Goal: Information Seeking & Learning: Learn about a topic

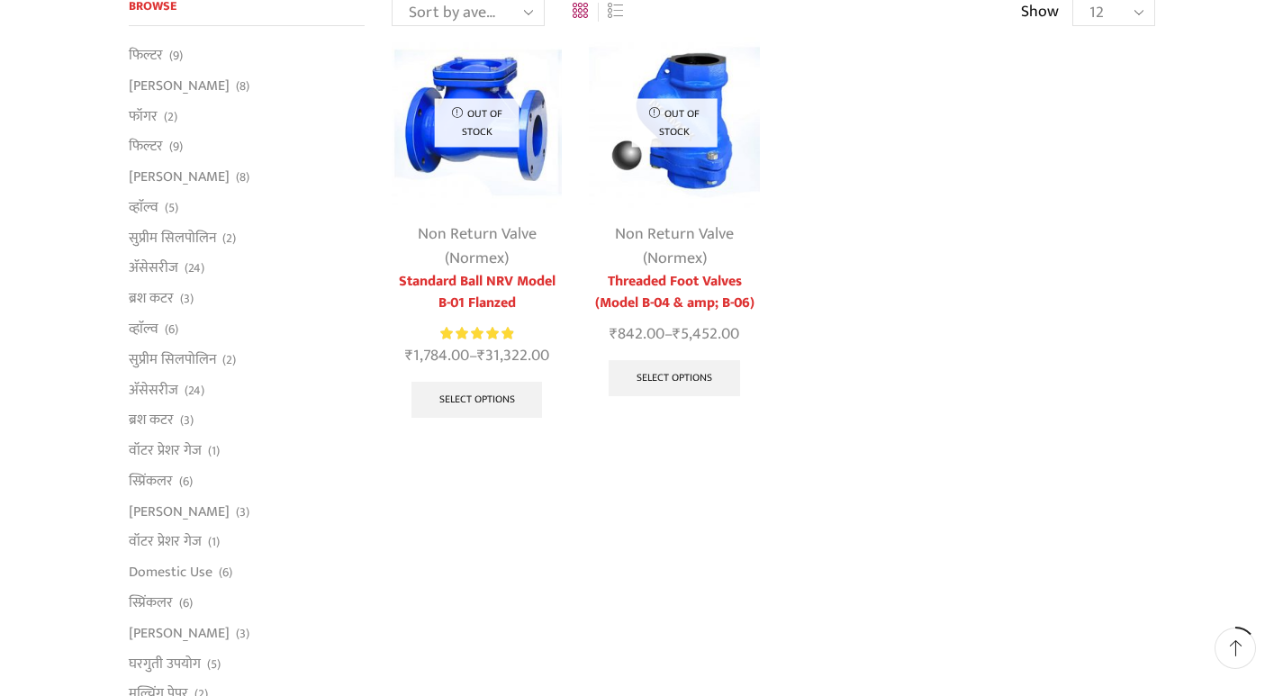
scroll to position [180, 0]
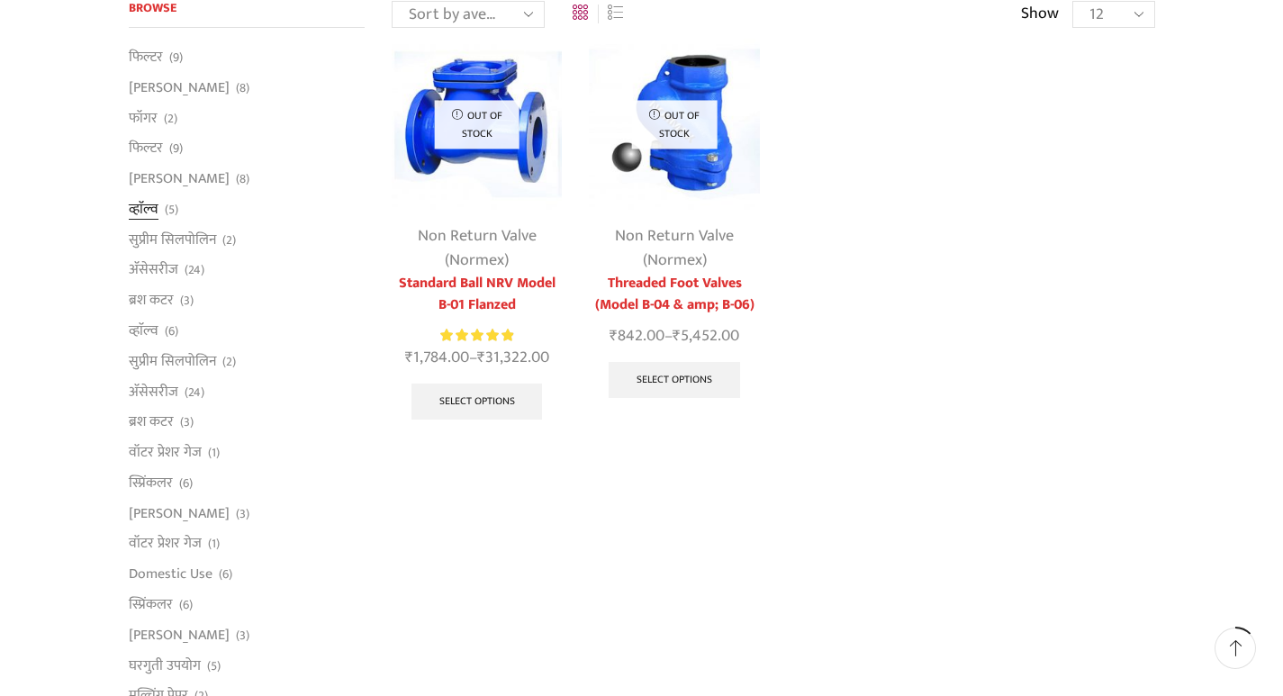
click at [158, 210] on link "व्हाॅल्व" at bounding box center [144, 209] width 30 height 31
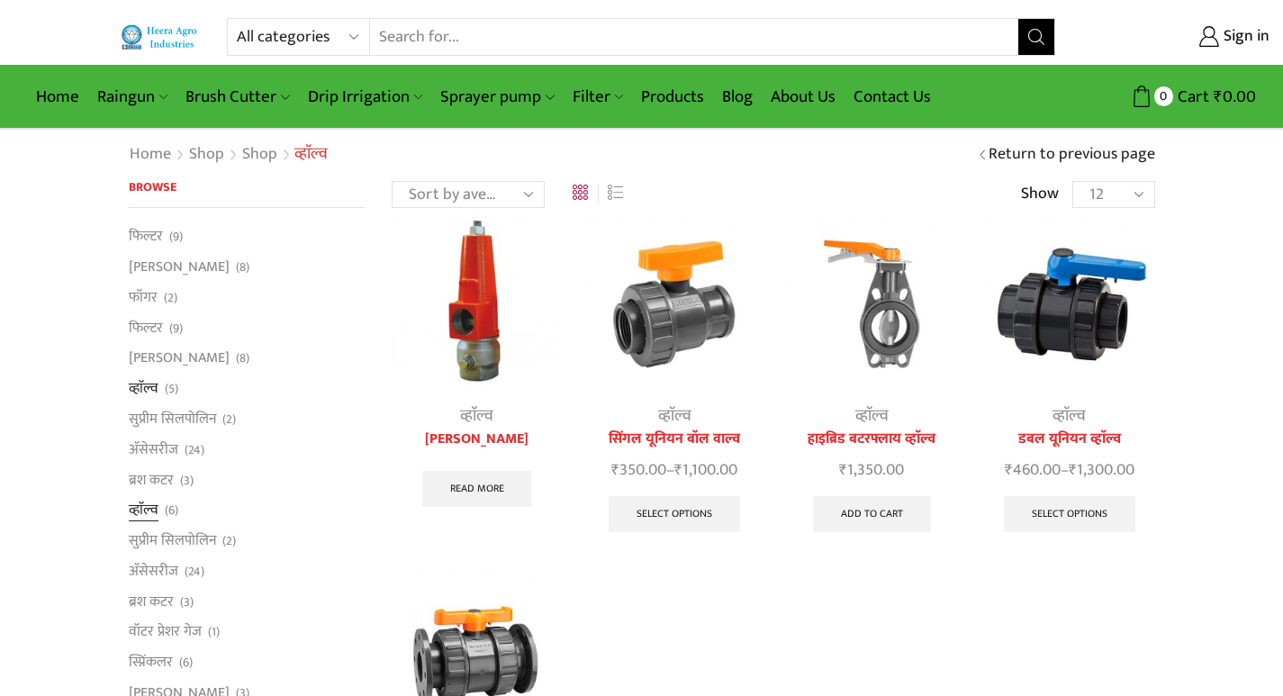
click at [145, 514] on link "व्हाॅल्व" at bounding box center [144, 510] width 30 height 31
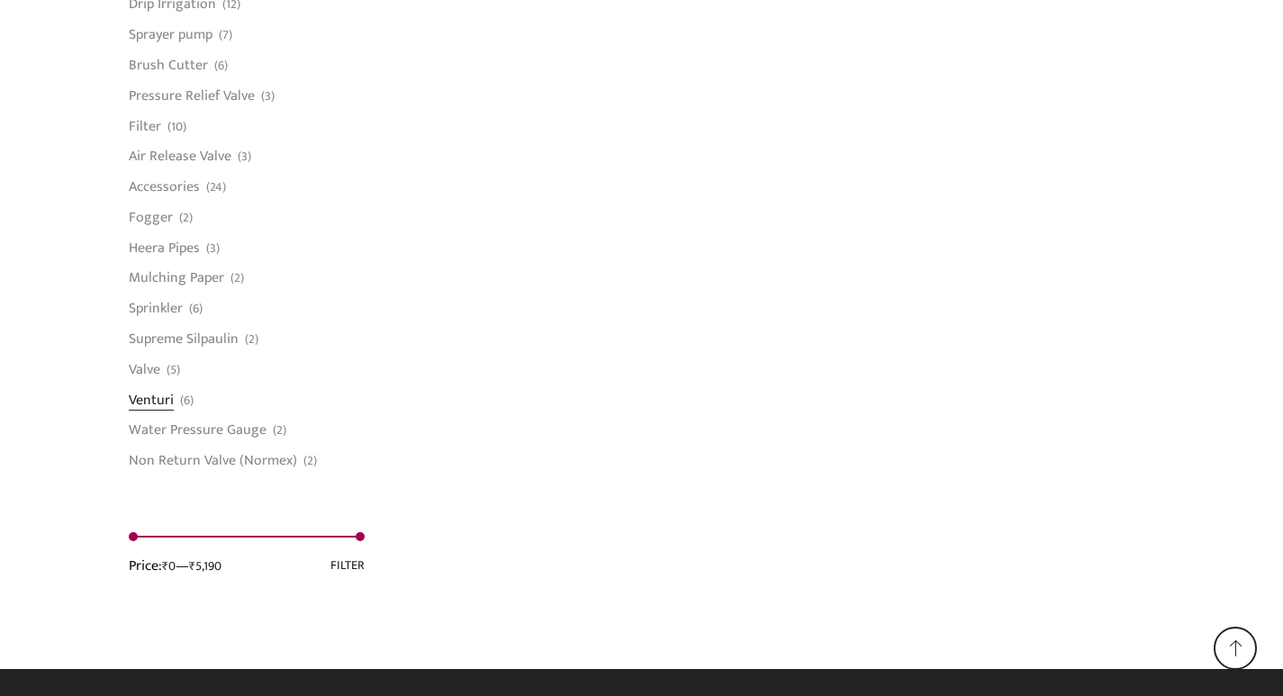
scroll to position [1423, 0]
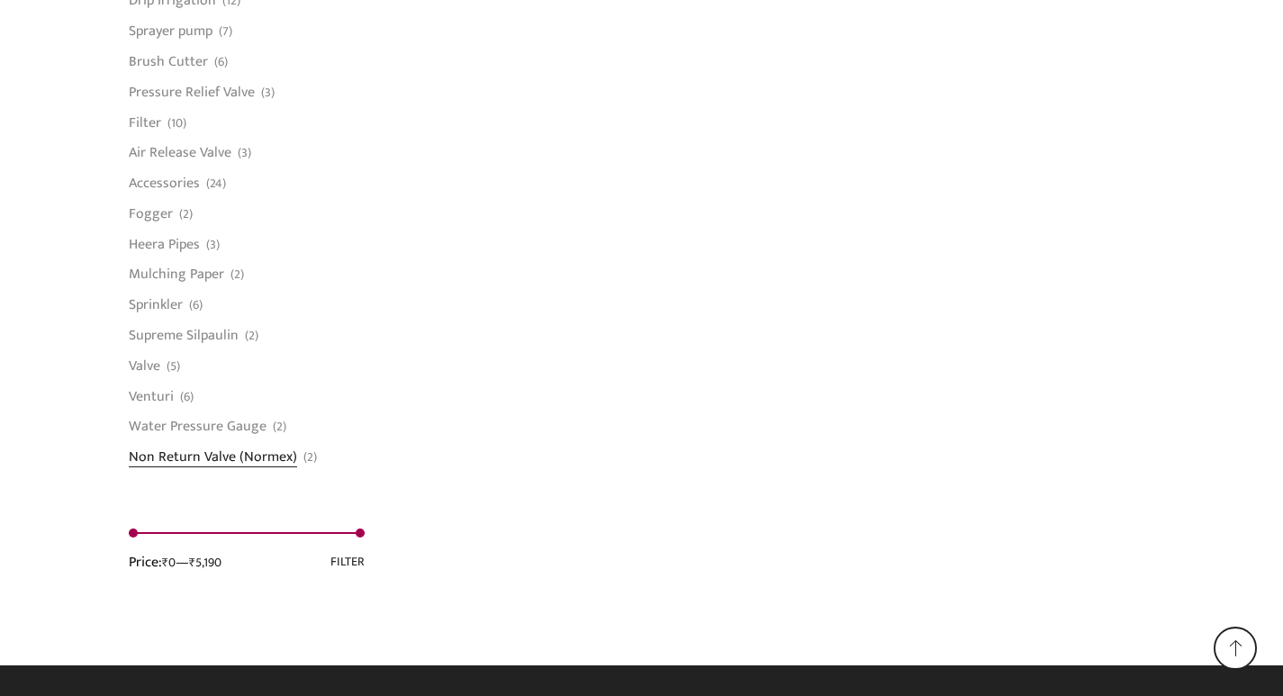
click at [190, 457] on link "Non Return Valve (Normex)" at bounding box center [213, 454] width 168 height 25
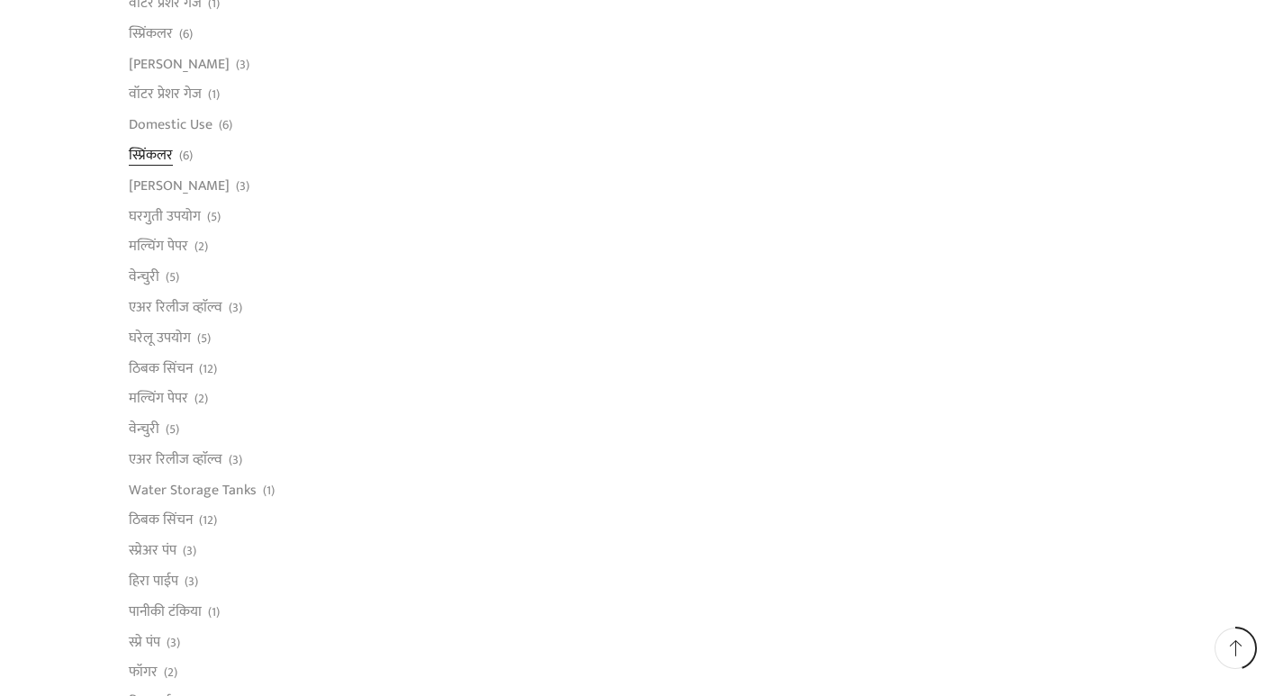
scroll to position [630, 0]
click at [160, 393] on link "मल्चिंग पेपर" at bounding box center [158, 398] width 59 height 31
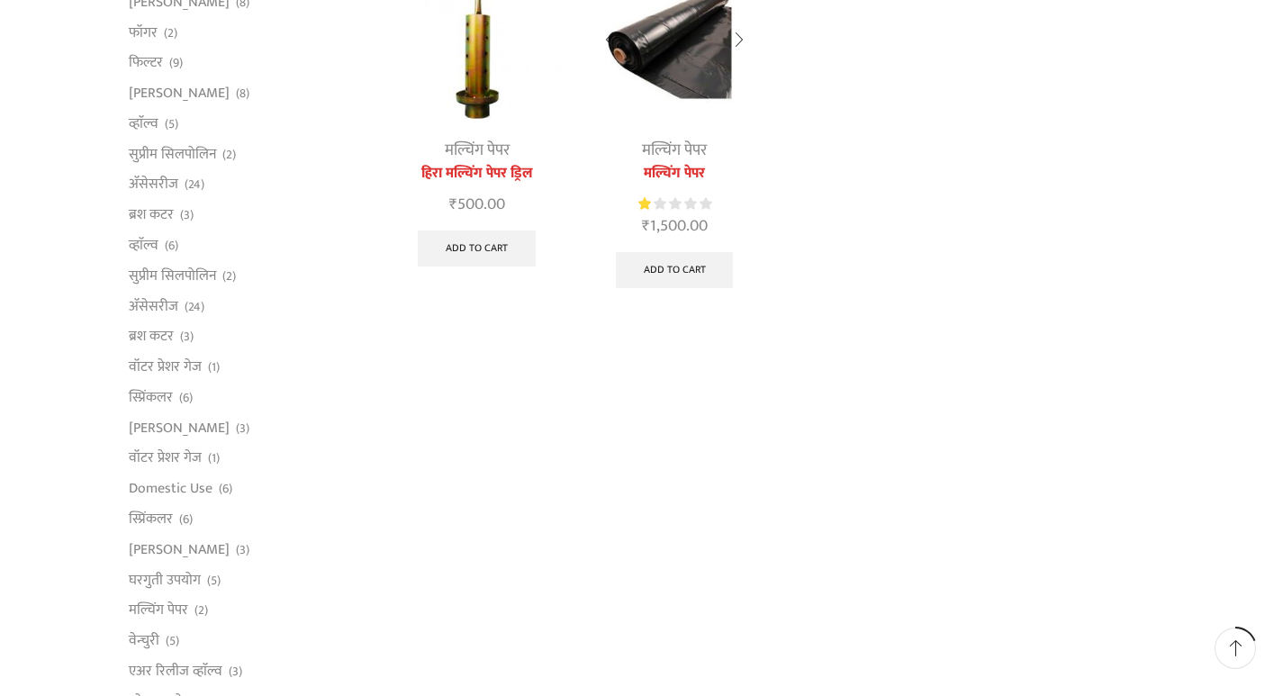
scroll to position [270, 0]
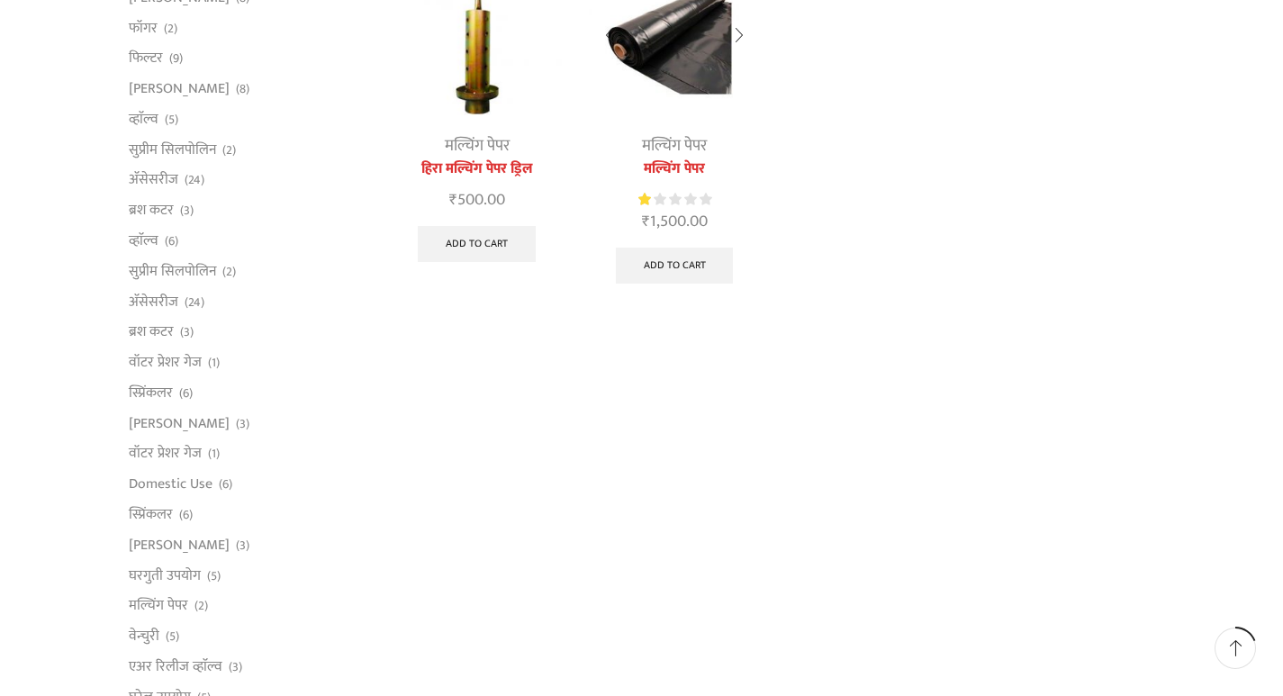
click at [670, 163] on link "मल्चिंग पेपर" at bounding box center [674, 169] width 170 height 22
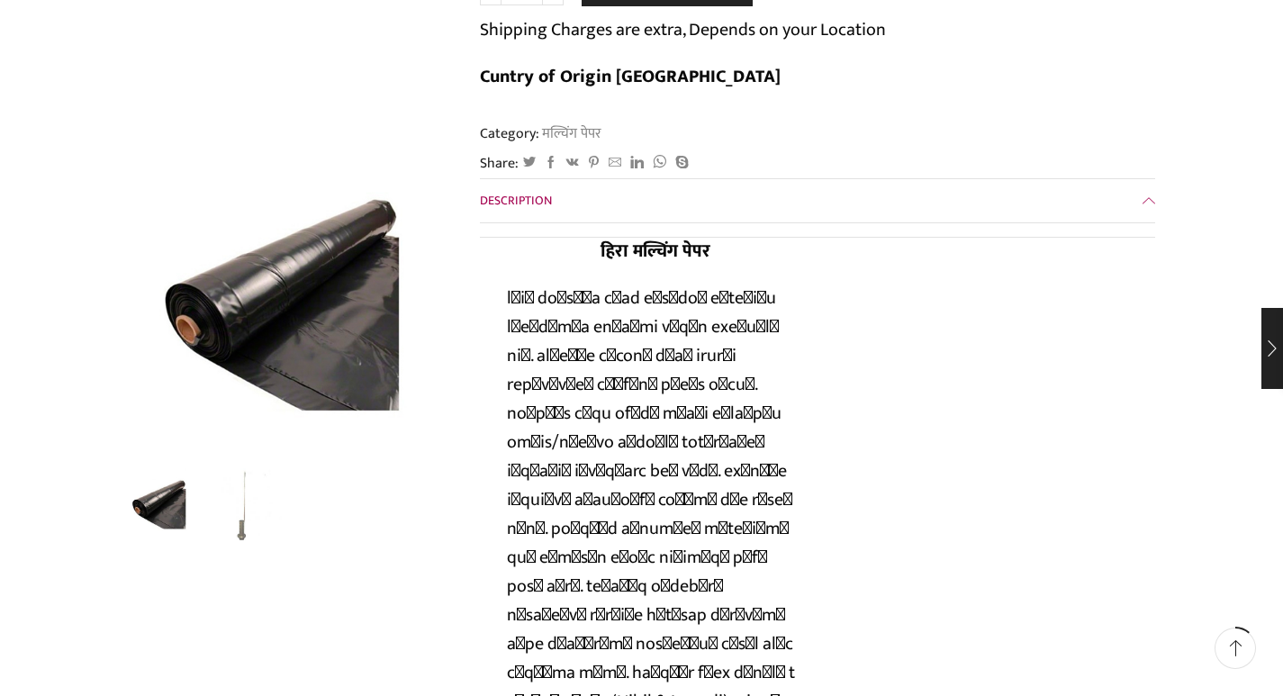
scroll to position [360, 0]
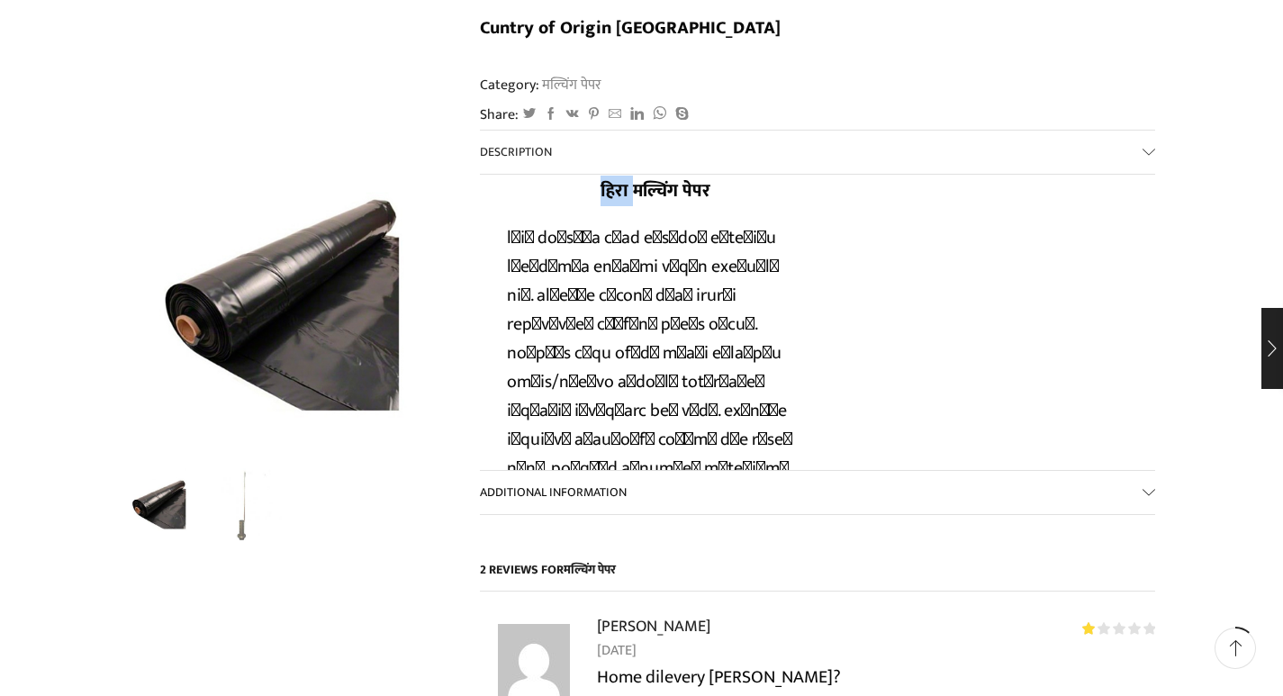
click at [608, 176] on strong "हिरा मल्चिंग पेपर" at bounding box center [656, 191] width 110 height 31
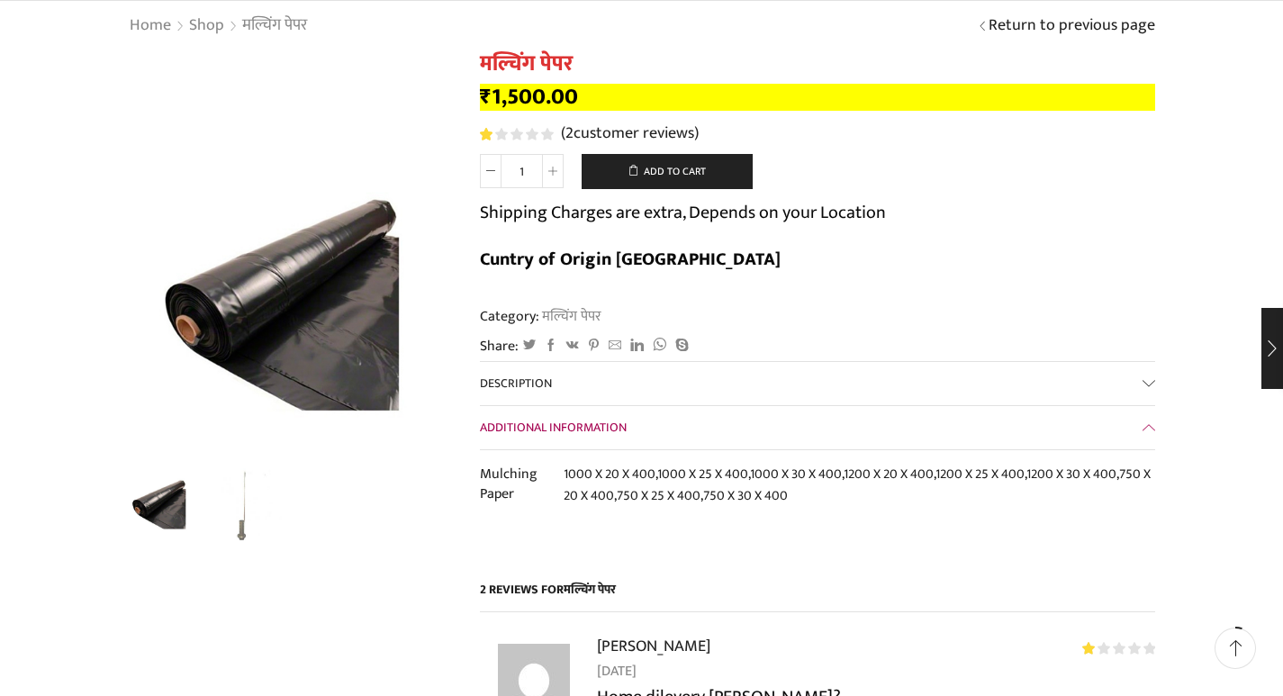
scroll to position [90, 0]
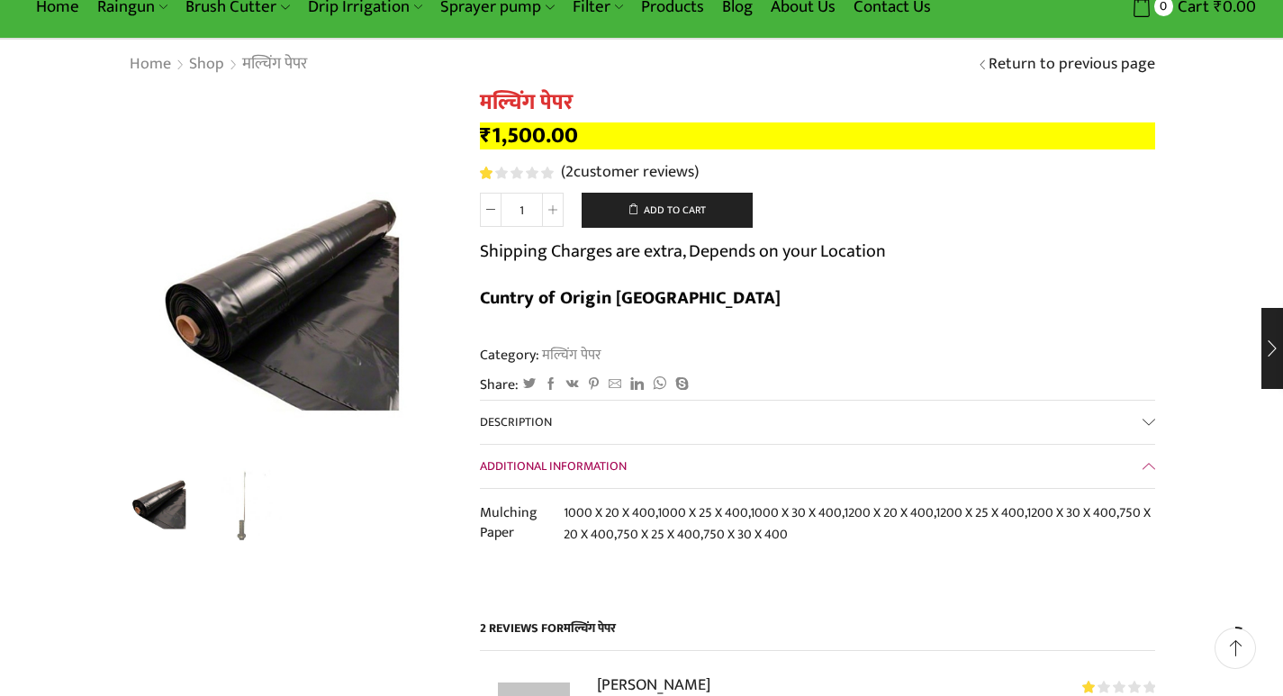
click at [594, 456] on span "Additional information" at bounding box center [553, 466] width 147 height 21
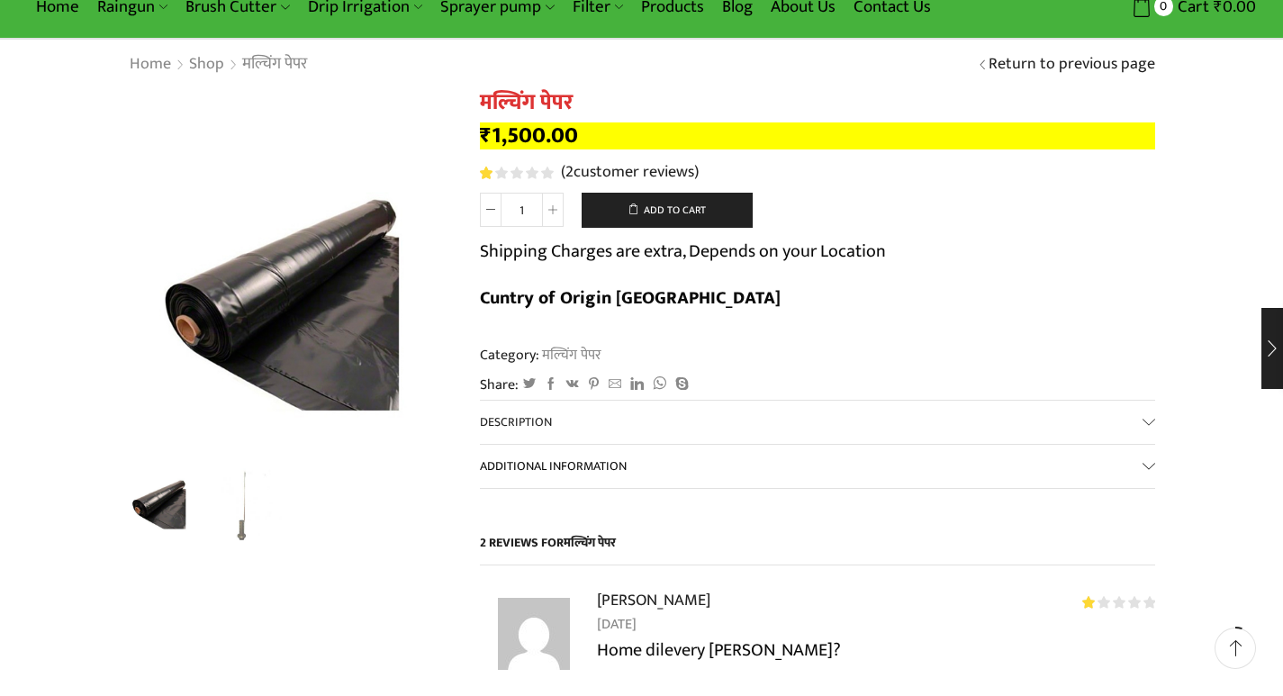
click at [594, 456] on span "Additional information" at bounding box center [553, 466] width 147 height 21
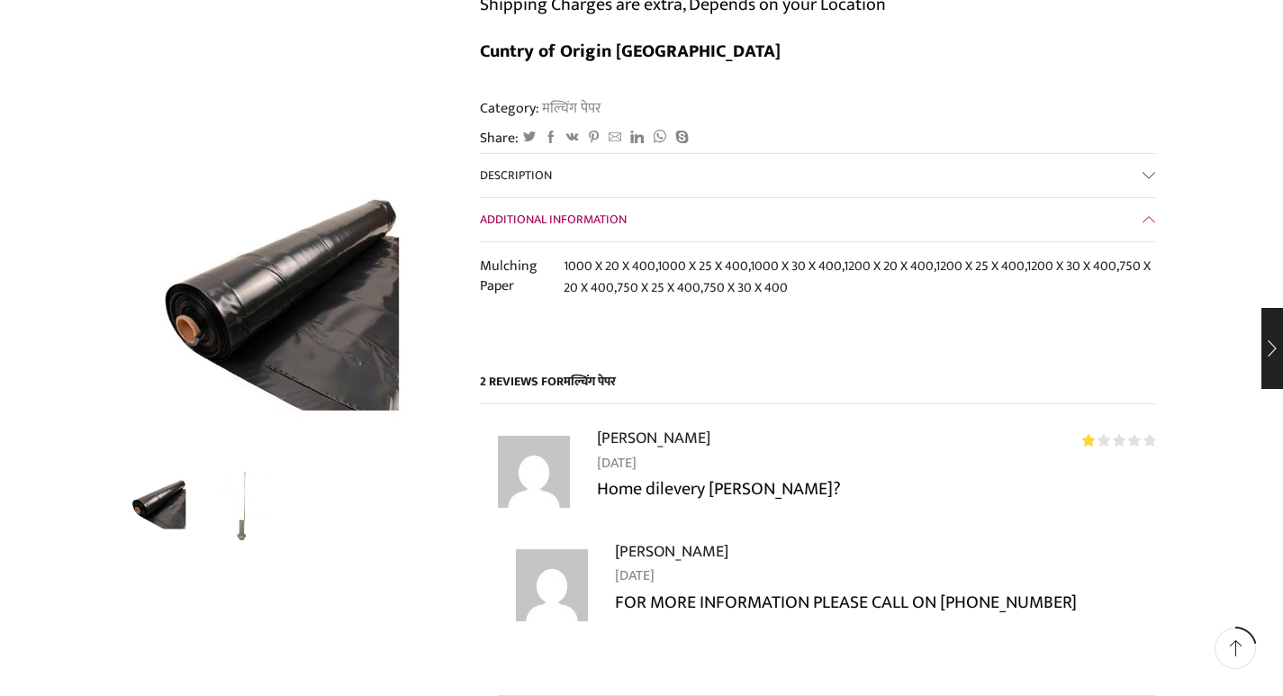
scroll to position [360, 0]
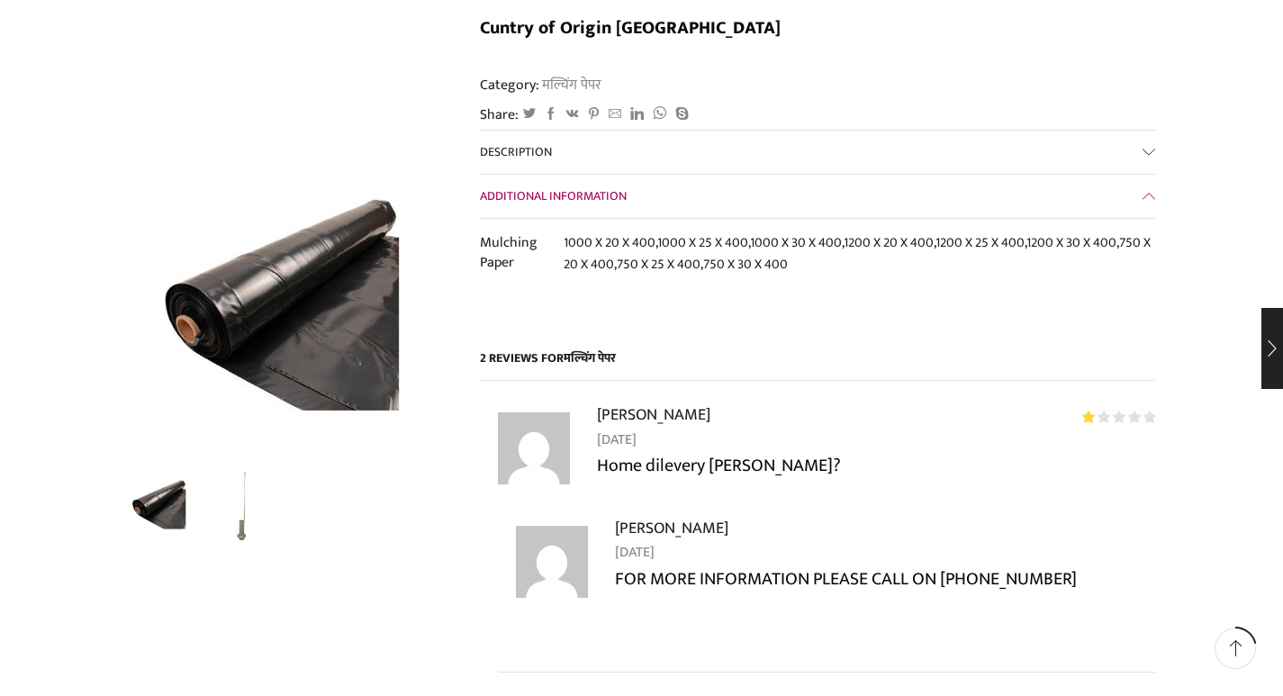
click at [586, 348] on span "मल्चिंग पेपर" at bounding box center [590, 358] width 52 height 21
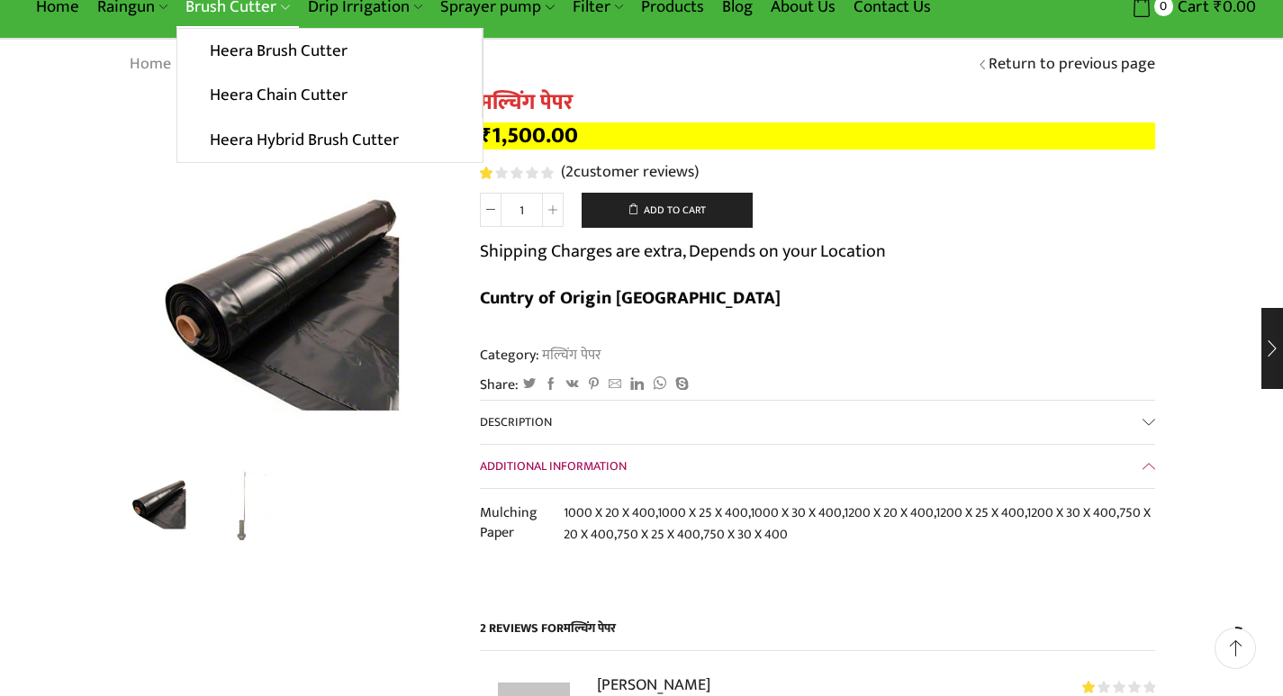
click at [251, 0] on link "Brush Cutter" at bounding box center [237, 7] width 122 height 42
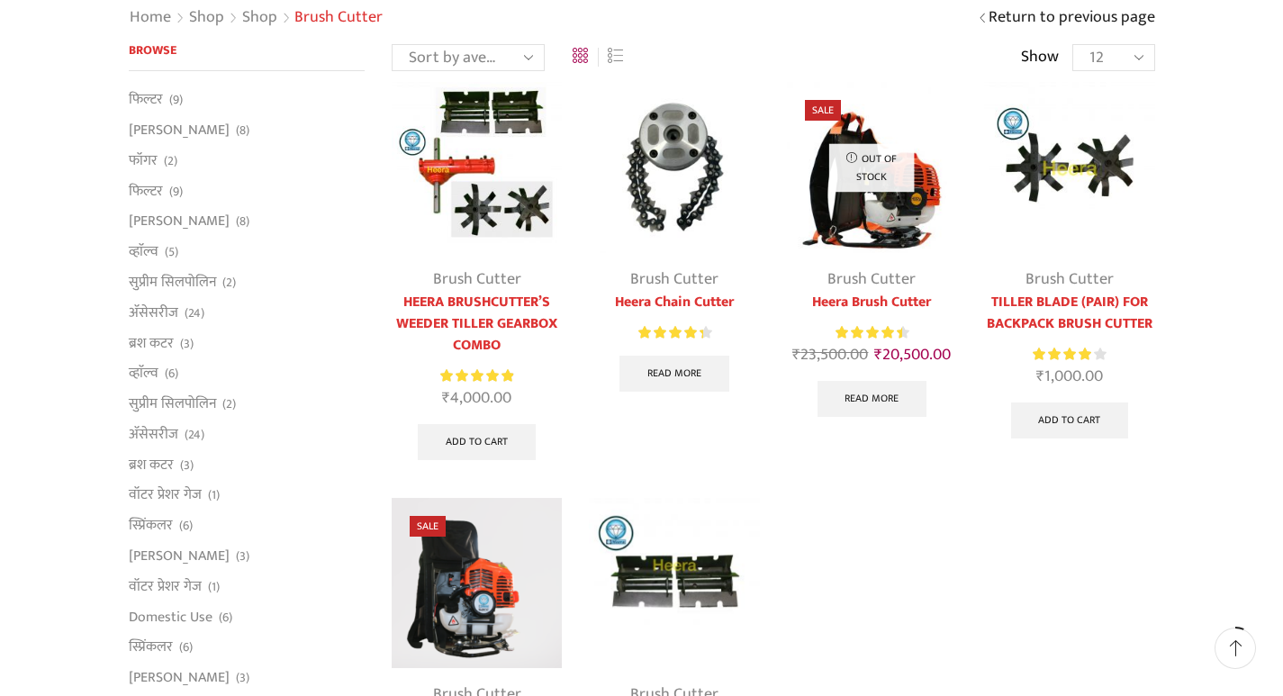
scroll to position [90, 0]
